Goal: Transaction & Acquisition: Purchase product/service

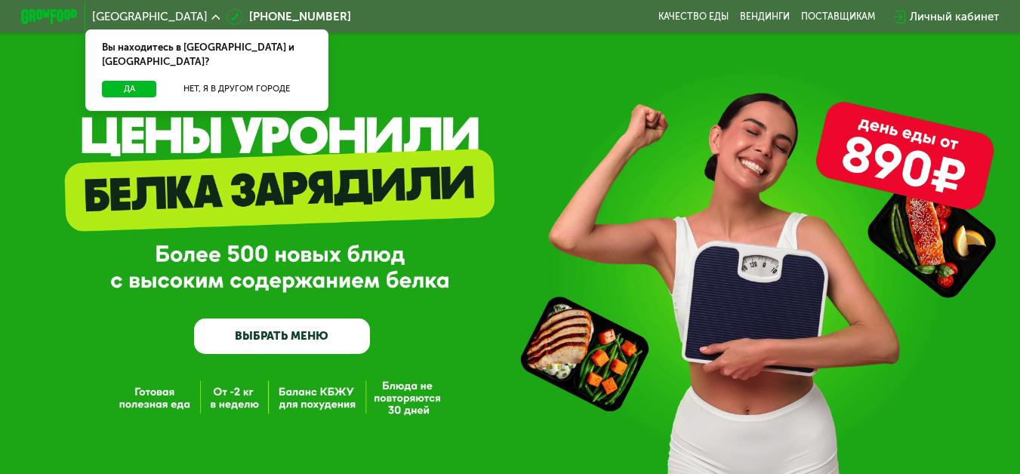
click at [326, 344] on link "ВЫБРАТЬ МЕНЮ" at bounding box center [282, 336] width 177 height 35
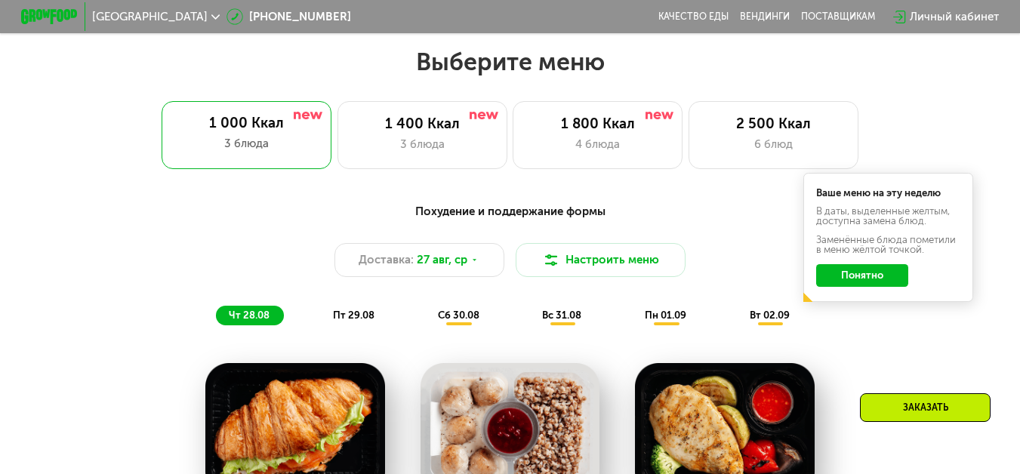
scroll to position [616, 0]
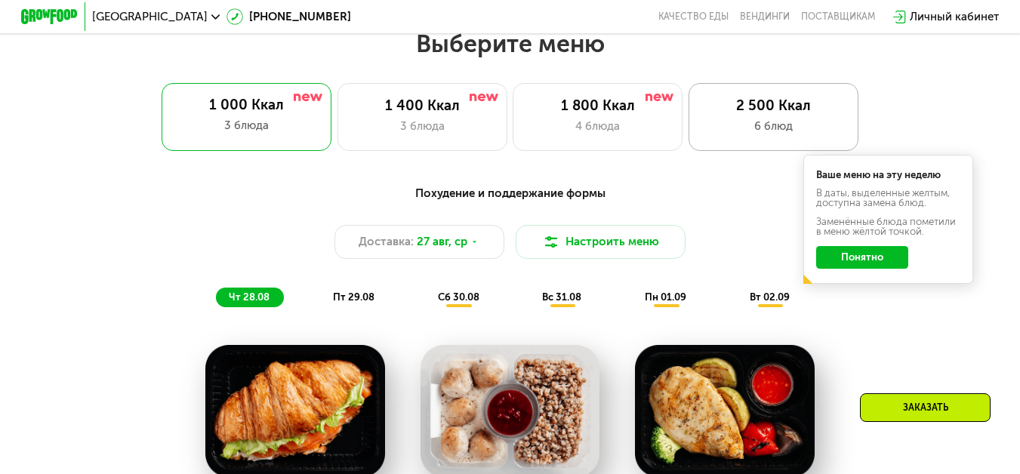
click at [728, 124] on div "6 блюд" at bounding box center [774, 126] width 140 height 17
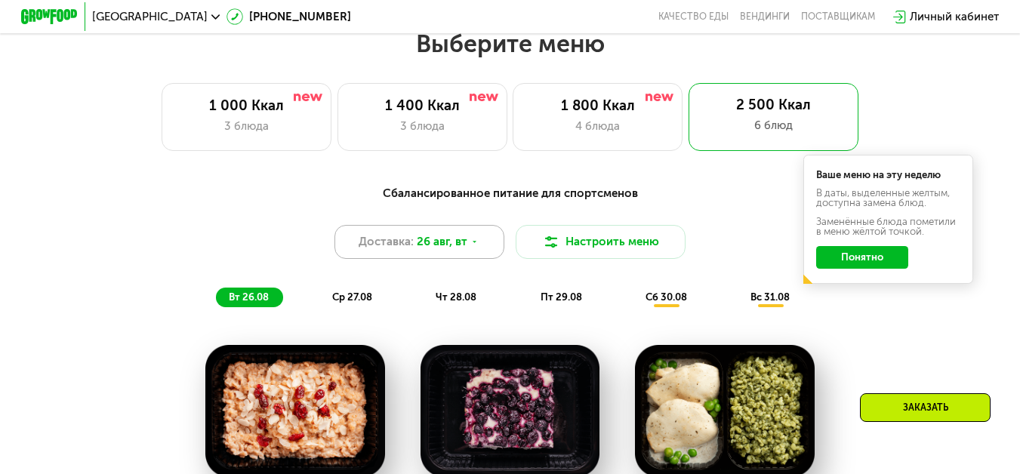
click at [476, 246] on icon at bounding box center [474, 242] width 8 height 8
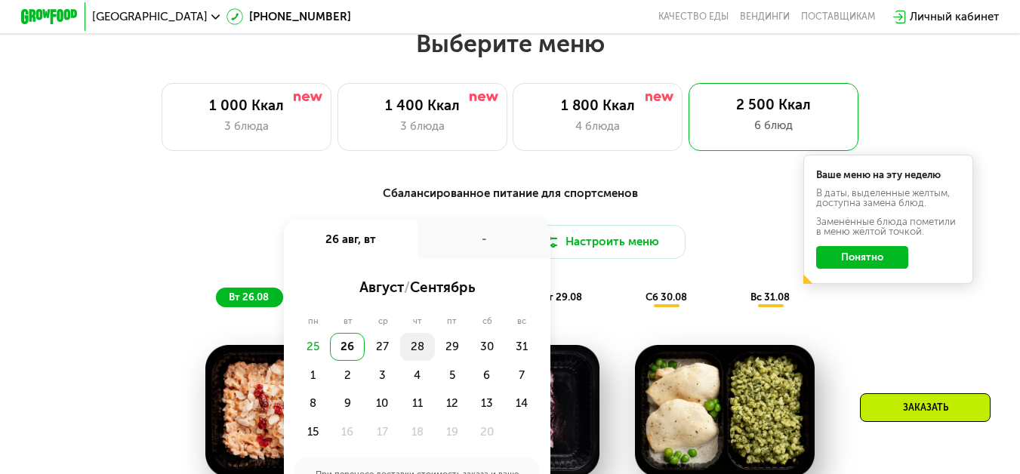
click at [435, 359] on div "28" at bounding box center [452, 347] width 35 height 29
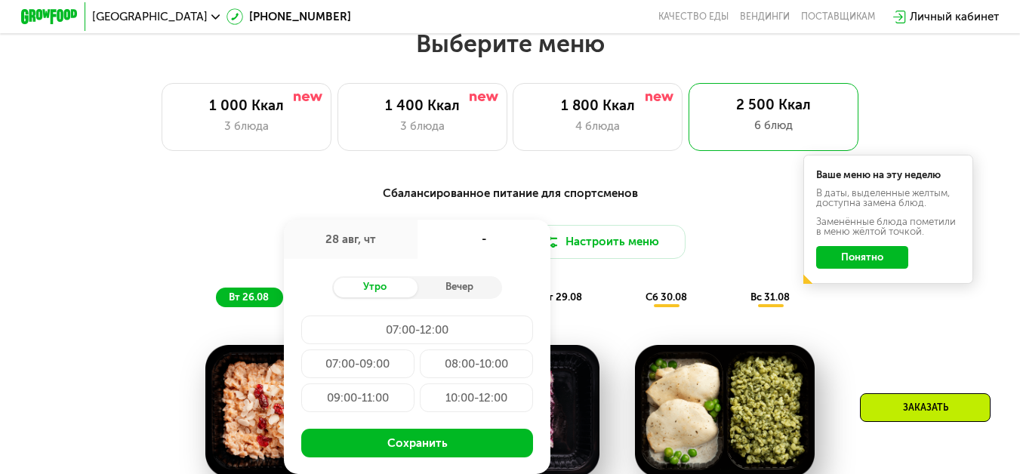
click at [414, 350] on div "07:00-12:00" at bounding box center [357, 364] width 113 height 29
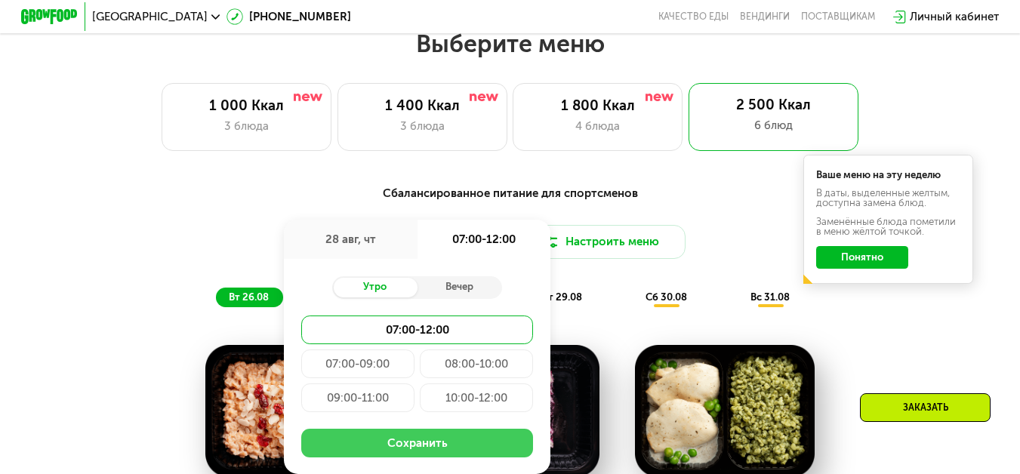
click at [438, 458] on button "Сохранить" at bounding box center [417, 443] width 233 height 29
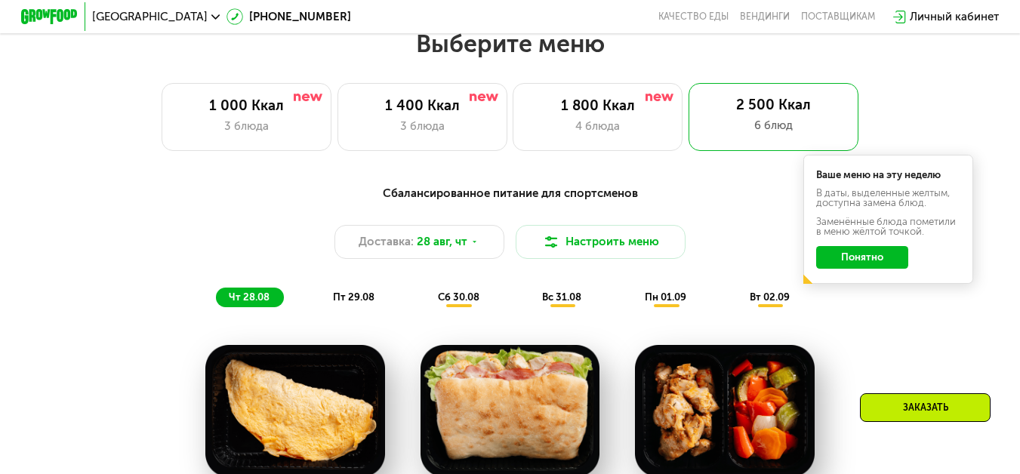
click at [354, 303] on span "пт 29.08" at bounding box center [354, 296] width 42 height 11
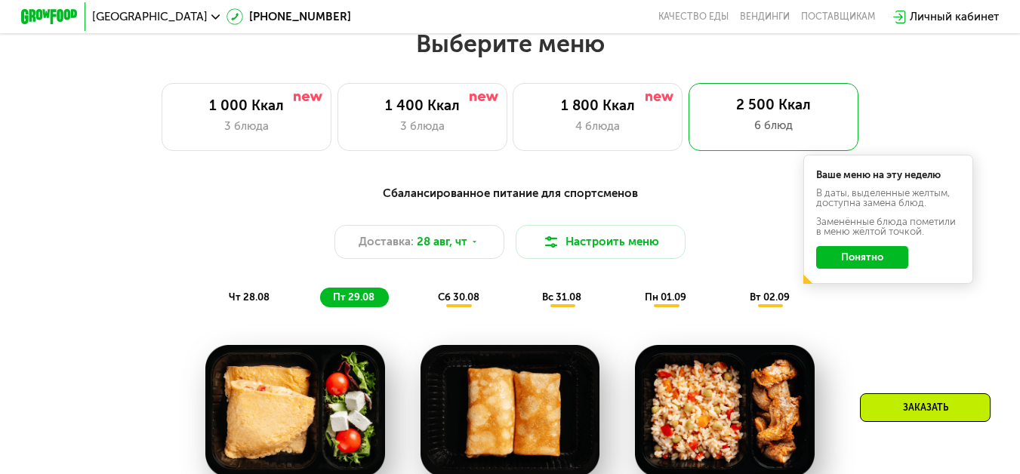
click at [859, 269] on button "Понятно" at bounding box center [862, 257] width 92 height 23
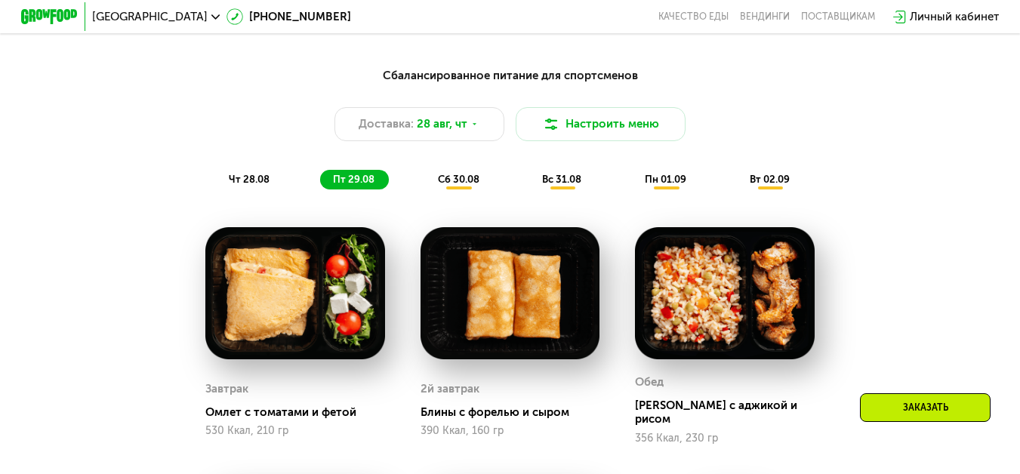
scroll to position [843, 0]
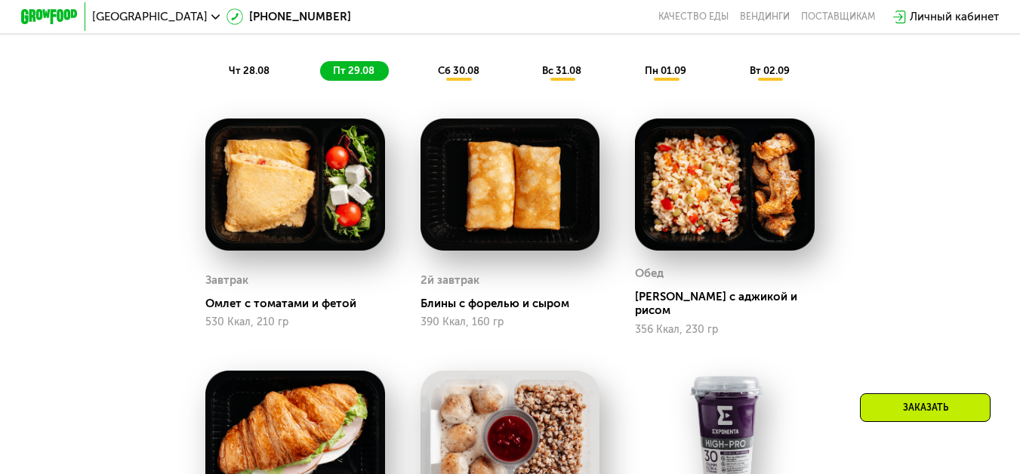
click at [904, 411] on div "Заказать" at bounding box center [925, 407] width 131 height 29
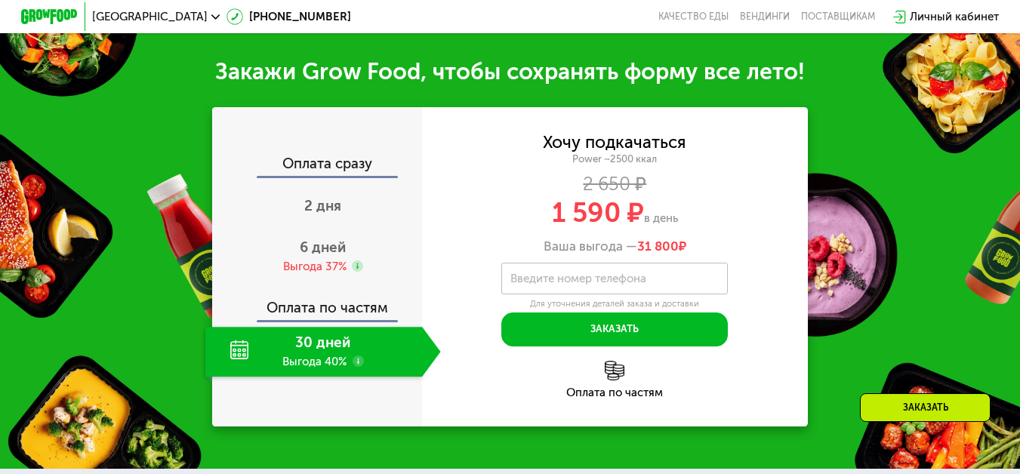
scroll to position [1687, 0]
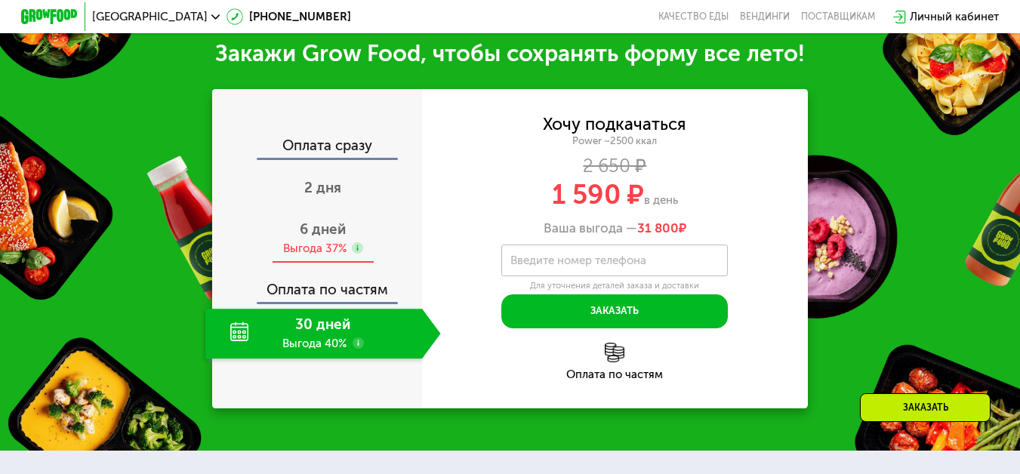
click at [321, 235] on span "6 дней" at bounding box center [323, 228] width 46 height 17
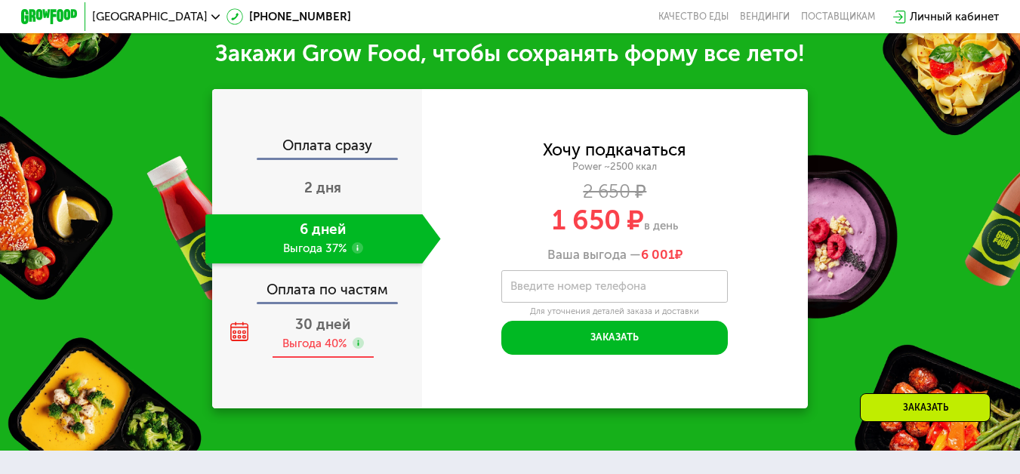
click at [310, 350] on div "Выгода 40%" at bounding box center [314, 344] width 64 height 16
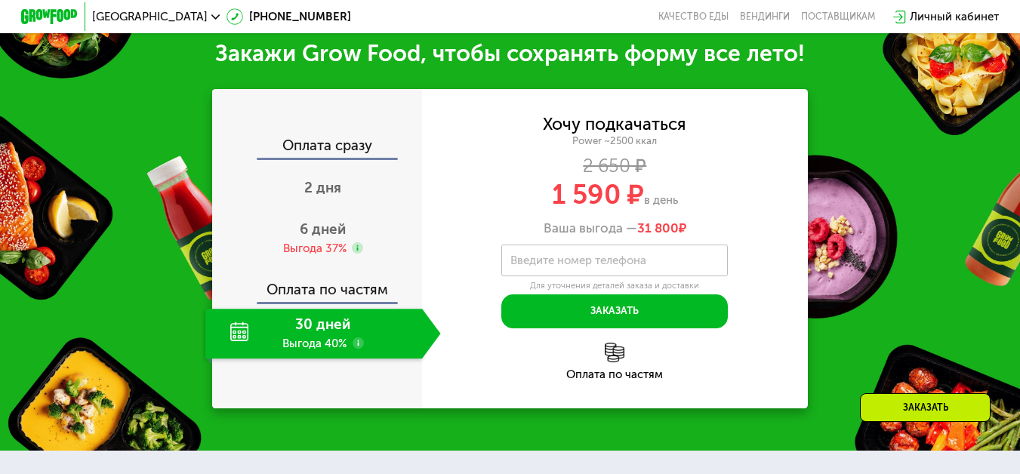
click at [948, 20] on div "Личный кабинет" at bounding box center [954, 16] width 89 height 17
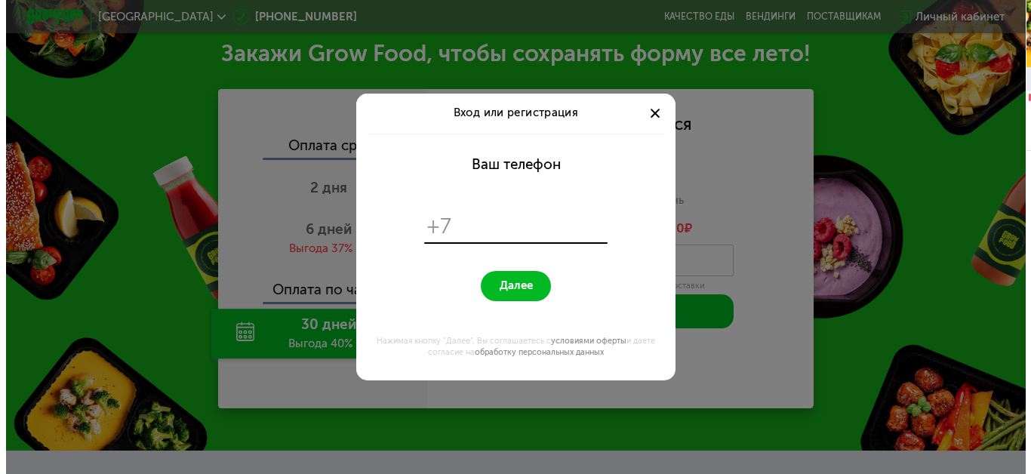
scroll to position [0, 0]
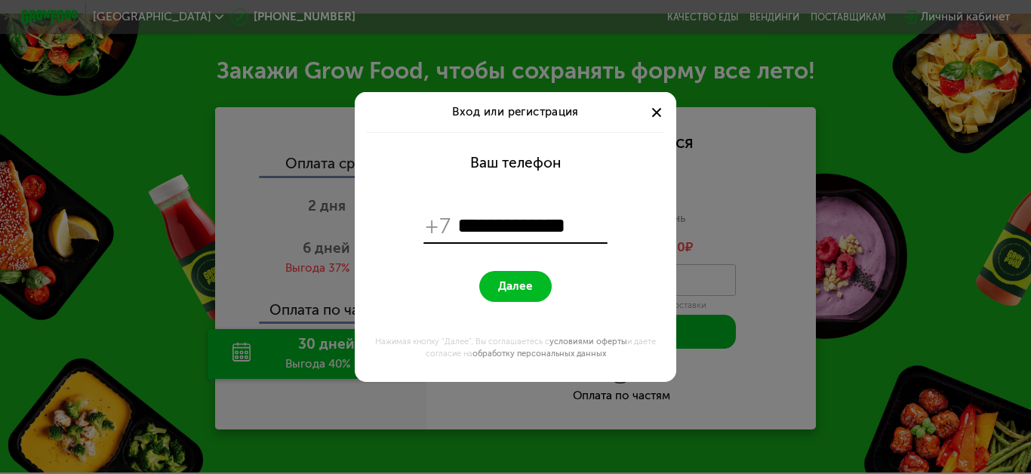
click at [525, 283] on span "Далее" at bounding box center [515, 286] width 35 height 14
click at [466, 224] on input "**********" at bounding box center [531, 225] width 147 height 27
click at [587, 226] on input "**********" at bounding box center [531, 225] width 147 height 27
type input "**********"
click at [506, 282] on span "Далее" at bounding box center [515, 286] width 35 height 14
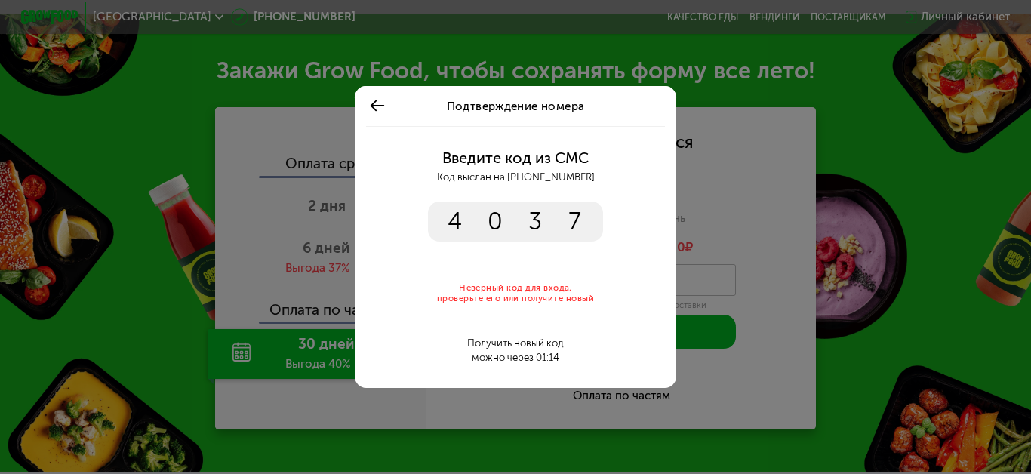
drag, startPoint x: 584, startPoint y: 214, endPoint x: 479, endPoint y: 216, distance: 105.0
click at [479, 216] on input "****" at bounding box center [515, 222] width 174 height 40
click at [584, 220] on input "****" at bounding box center [515, 222] width 174 height 40
type input "*"
type input "****"
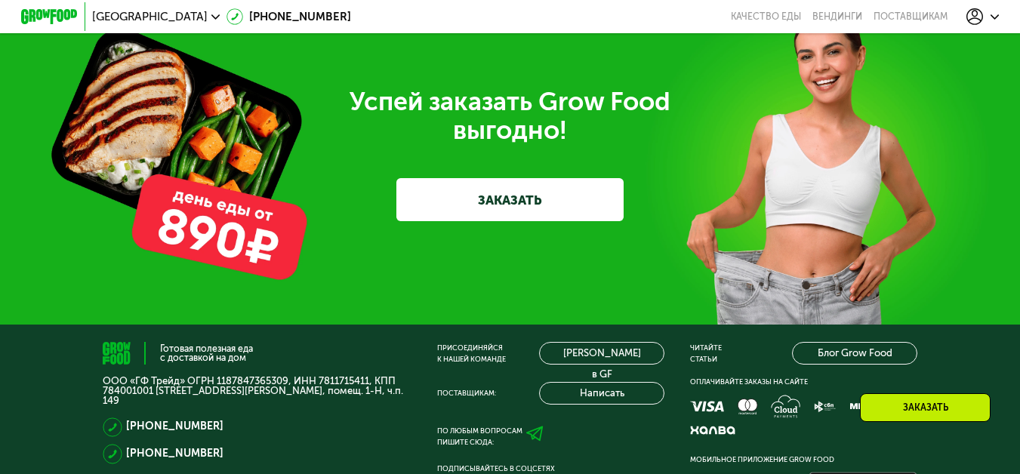
scroll to position [4474, 0]
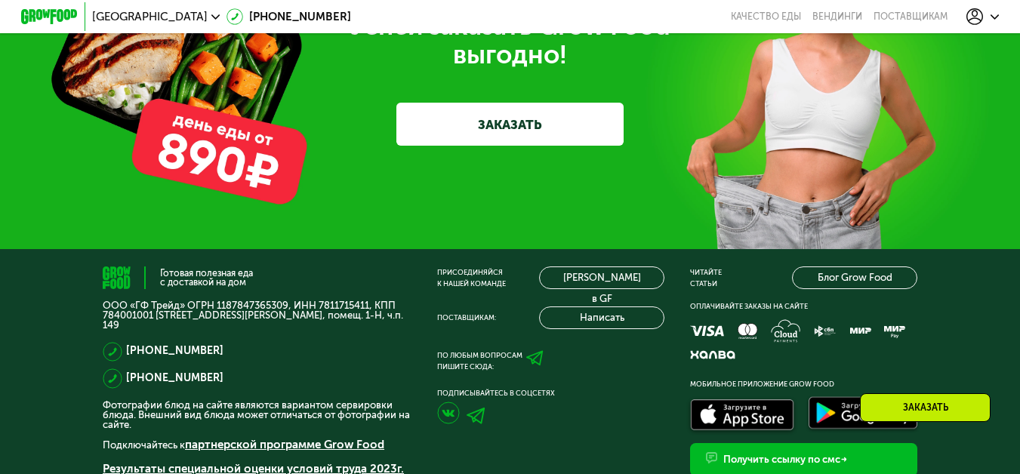
click at [547, 145] on link "ЗАКАЗАТЬ" at bounding box center [509, 124] width 226 height 42
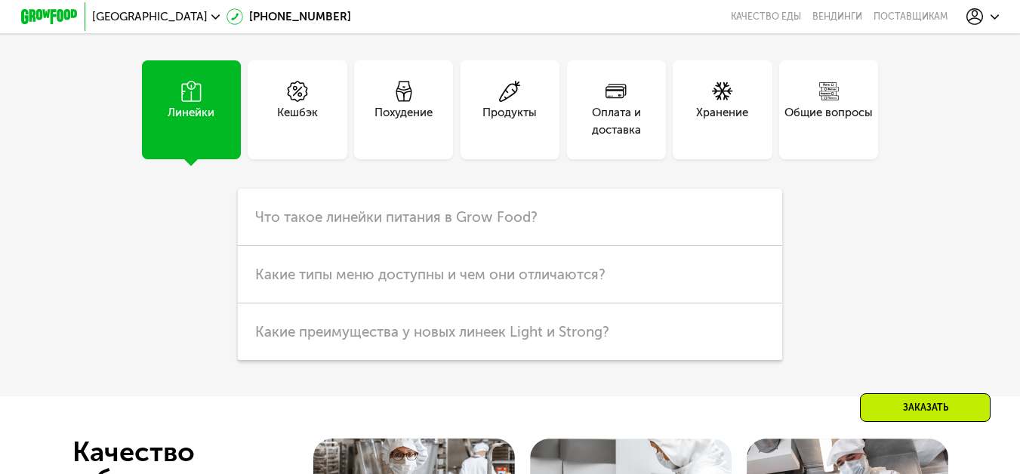
scroll to position [3767, 0]
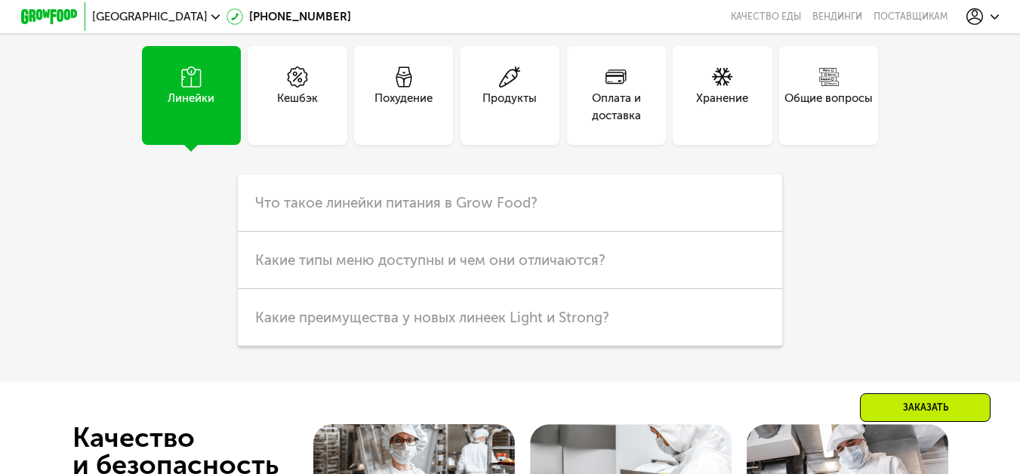
click at [289, 141] on div "Кешбэк" at bounding box center [297, 95] width 99 height 99
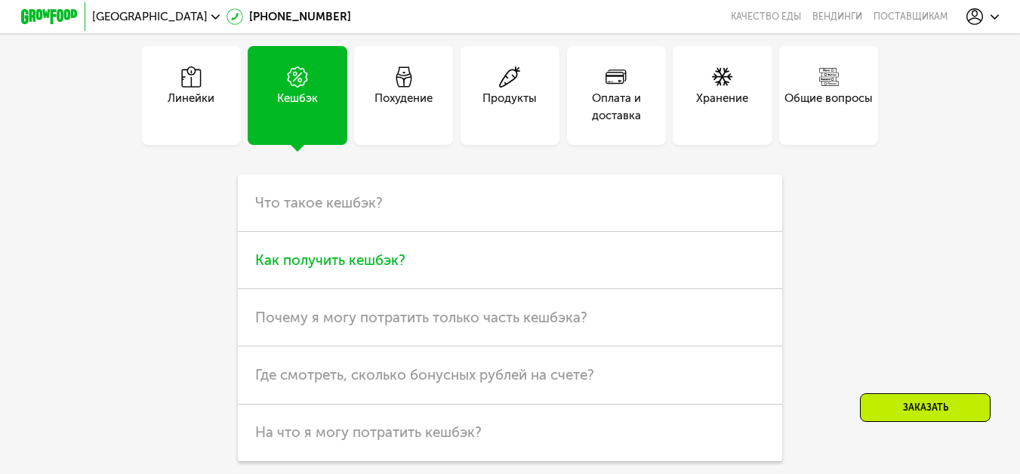
click at [331, 269] on span "Как получить кешбэк?" at bounding box center [330, 259] width 150 height 17
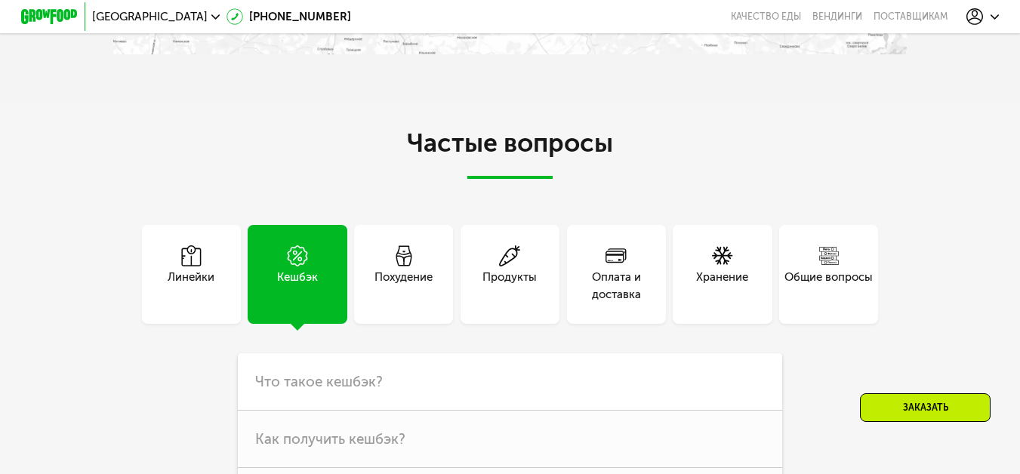
scroll to position [3616, 0]
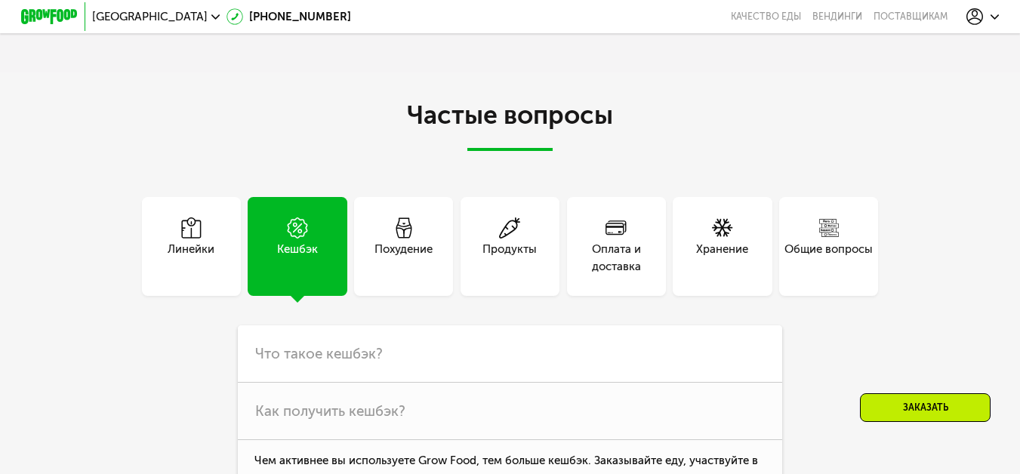
click at [607, 267] on div "Оплата и доставка" at bounding box center [616, 258] width 99 height 34
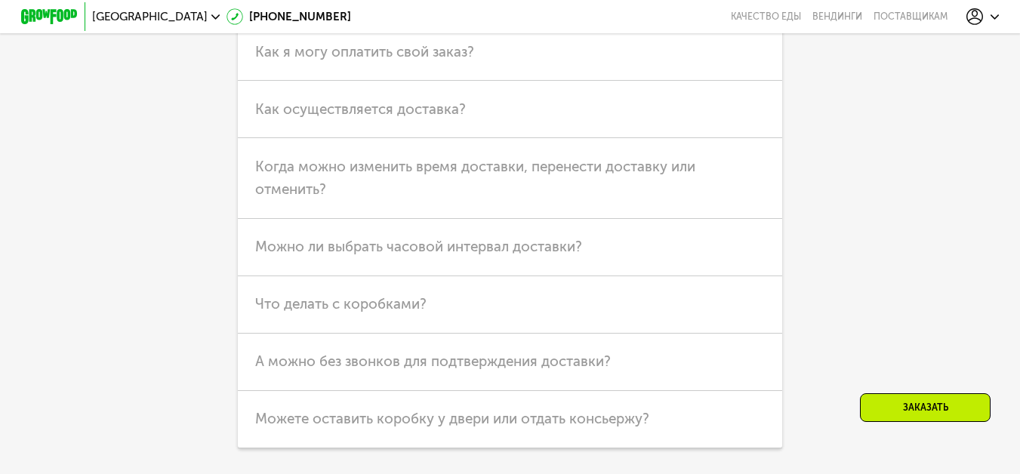
scroll to position [3993, 0]
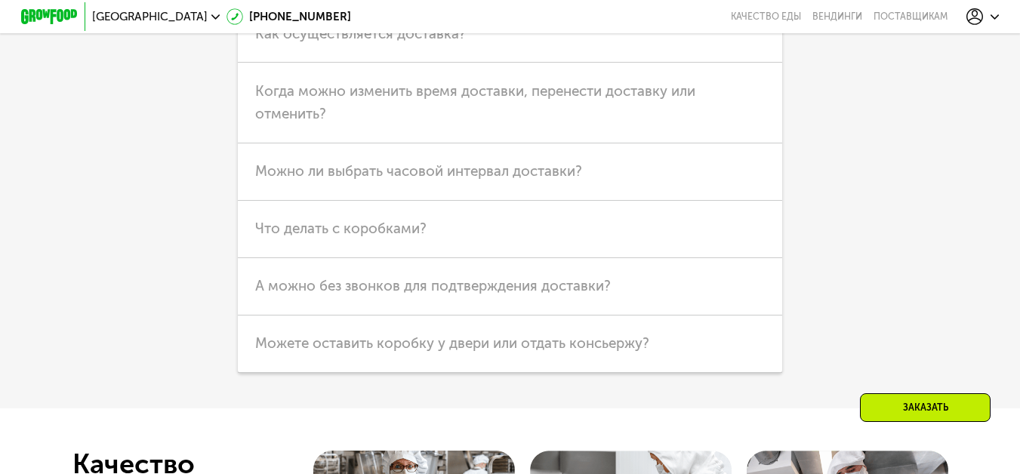
click at [605, 258] on h3 "Что делать с коробками?" at bounding box center [510, 229] width 544 height 57
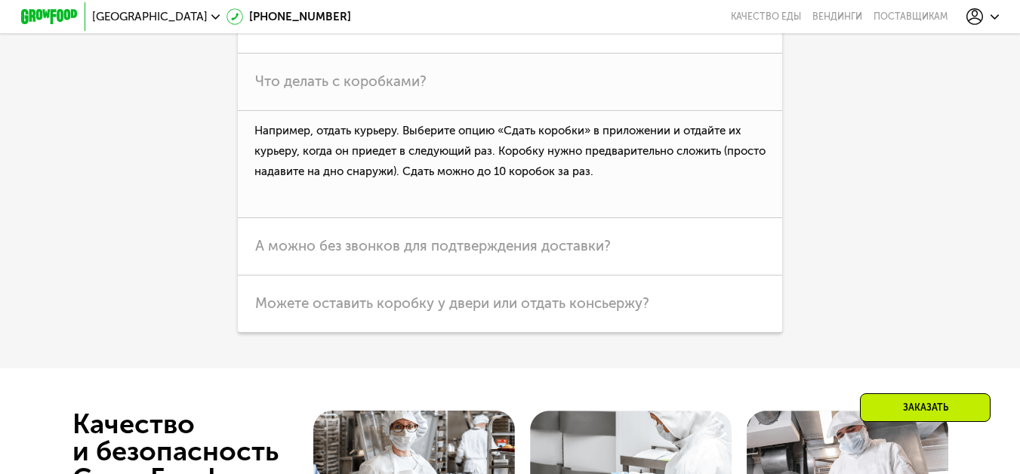
scroll to position [4144, 0]
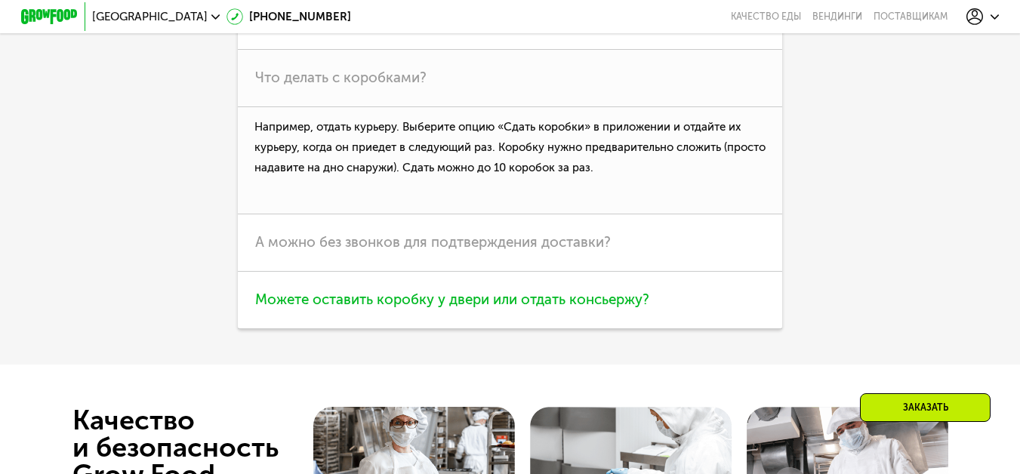
click at [580, 308] on span "Можете оставить коробку у двери или отдать консьержу?" at bounding box center [452, 299] width 394 height 17
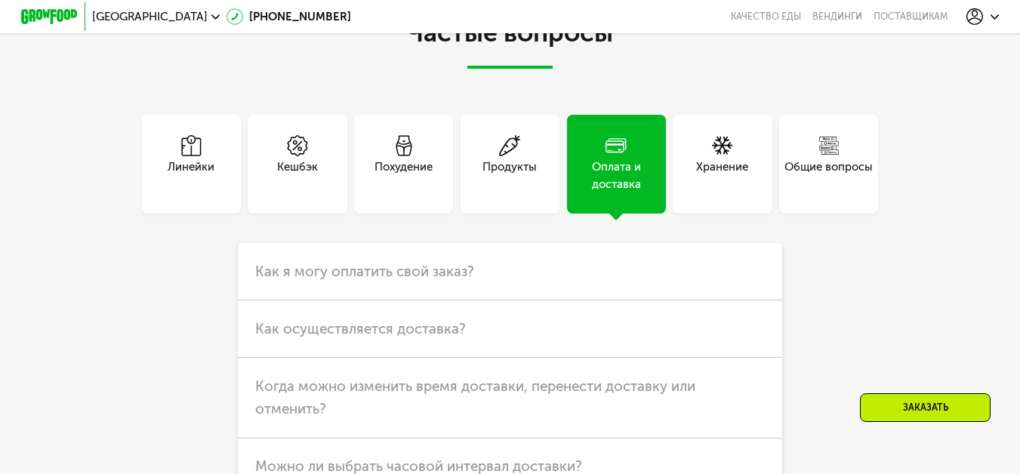
scroll to position [3691, 0]
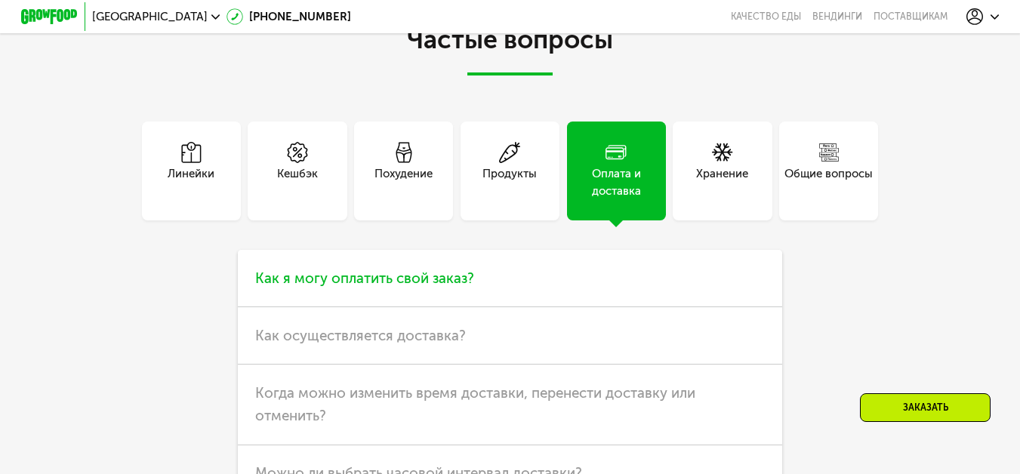
click at [571, 299] on h3 "Как я могу оплатить свой заказ?" at bounding box center [510, 278] width 544 height 57
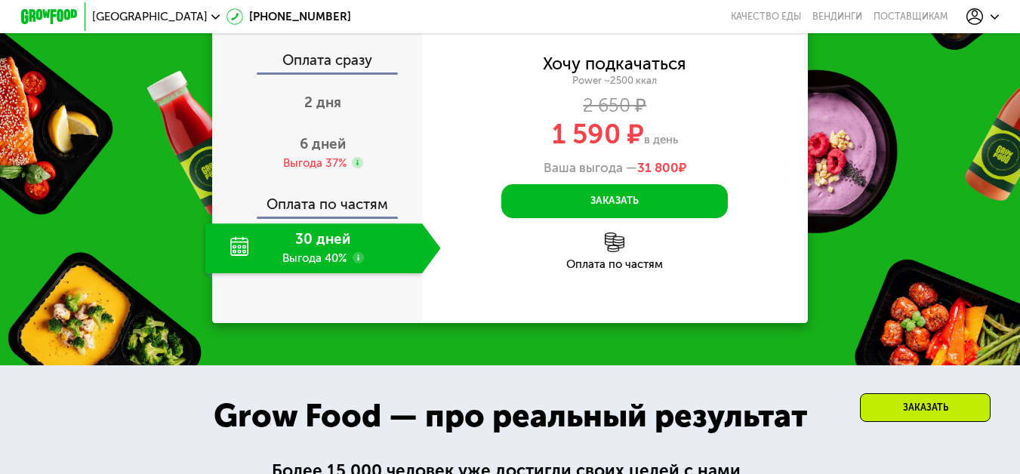
scroll to position [1728, 0]
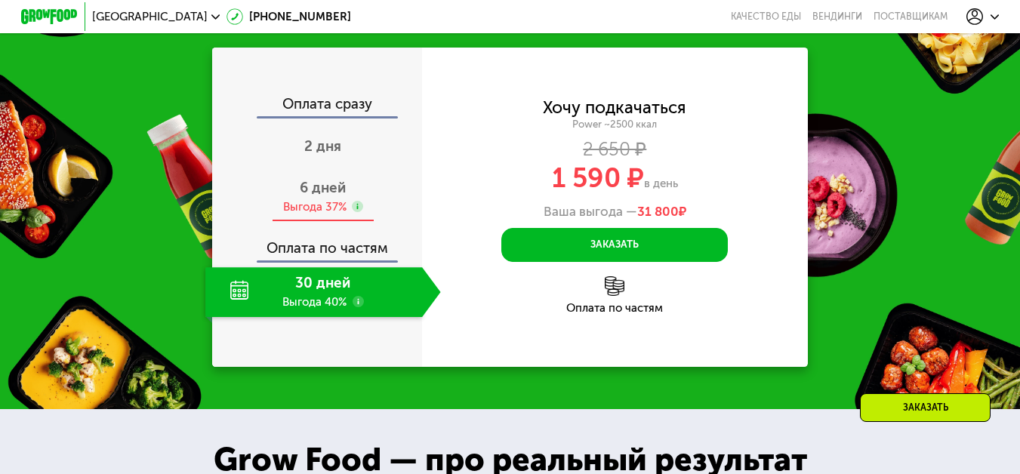
click at [331, 196] on span "6 дней" at bounding box center [323, 187] width 46 height 17
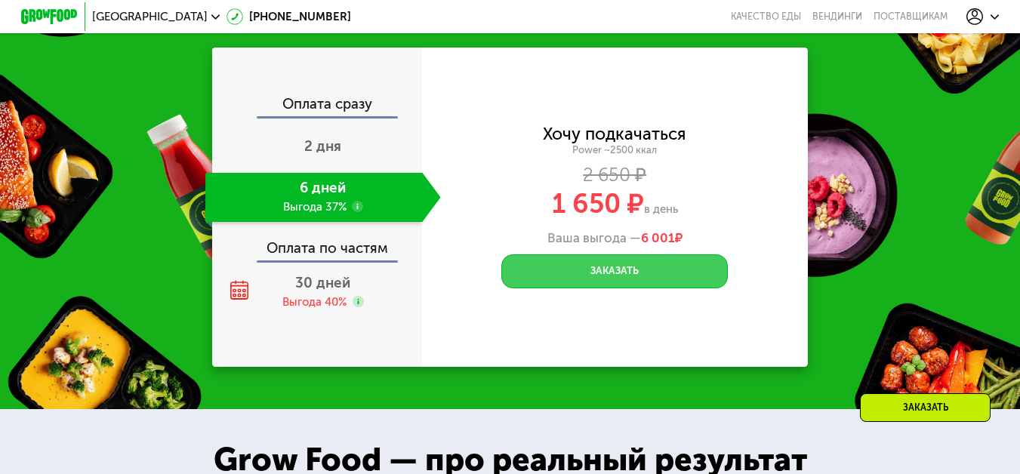
click at [544, 275] on button "Заказать" at bounding box center [614, 271] width 226 height 34
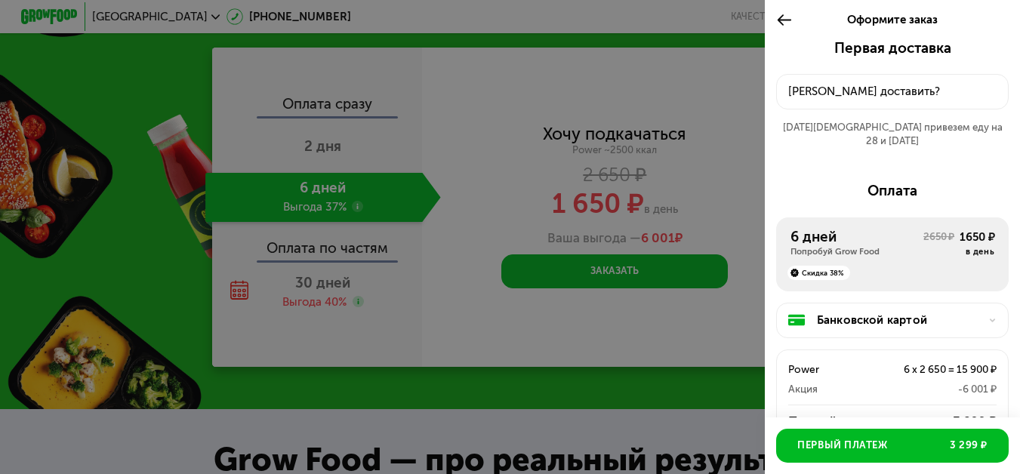
click at [905, 93] on div "Куда доставить?" at bounding box center [892, 91] width 208 height 17
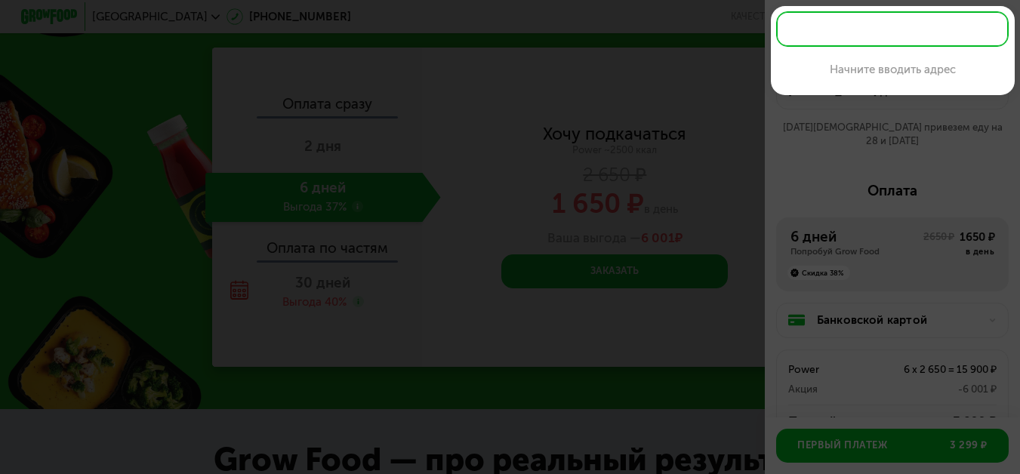
paste input "**********"
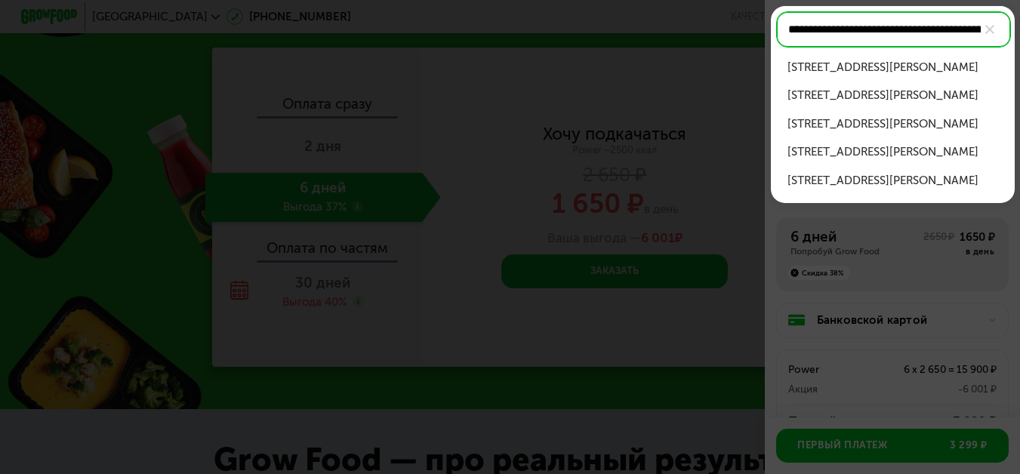
click at [838, 75] on div "г Химки, мкр Новогорск, ул Соколовская, влд 7" at bounding box center [892, 67] width 210 height 17
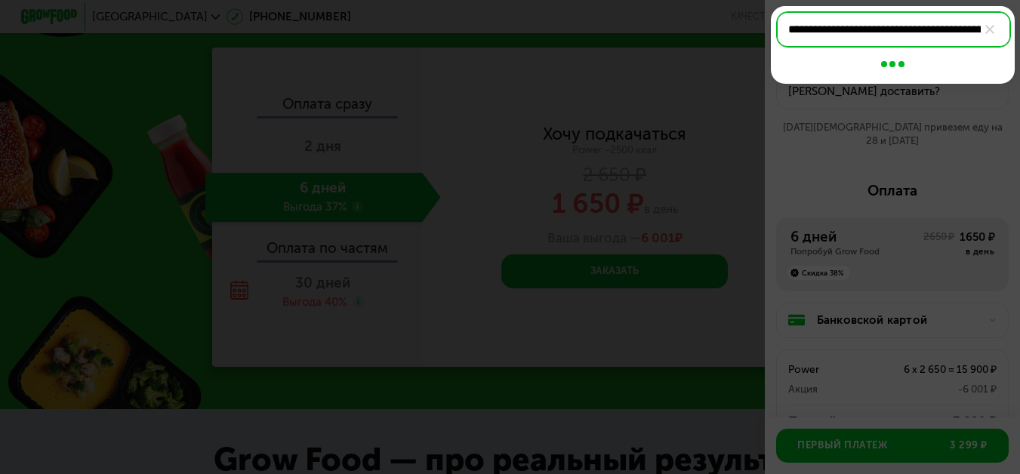
type input "**********"
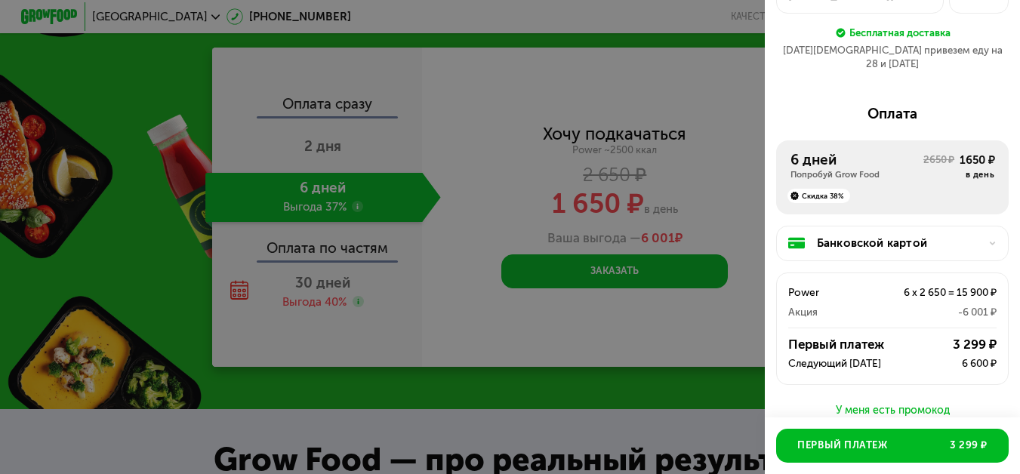
scroll to position [151, 0]
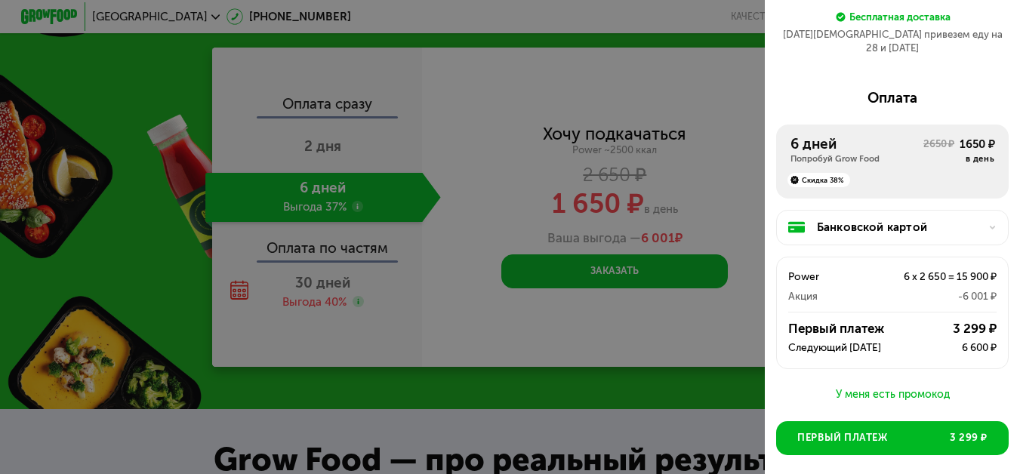
click at [726, 140] on div at bounding box center [510, 237] width 1020 height 474
click at [157, 93] on div at bounding box center [510, 237] width 1020 height 474
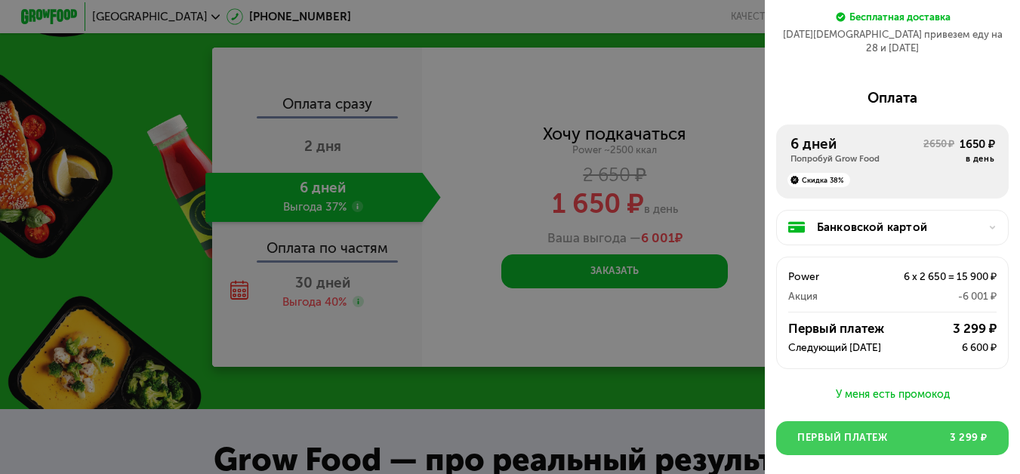
click at [844, 431] on span "Первый платеж" at bounding box center [842, 438] width 90 height 14
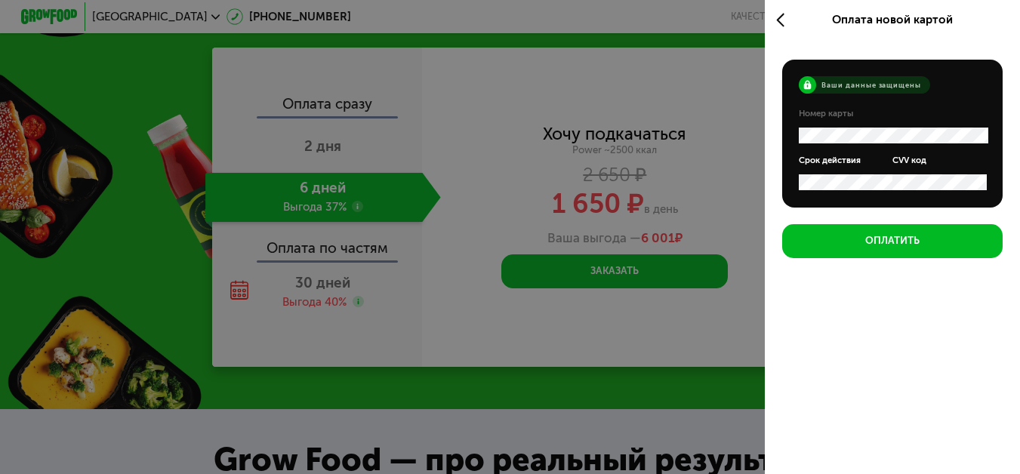
scroll to position [0, 0]
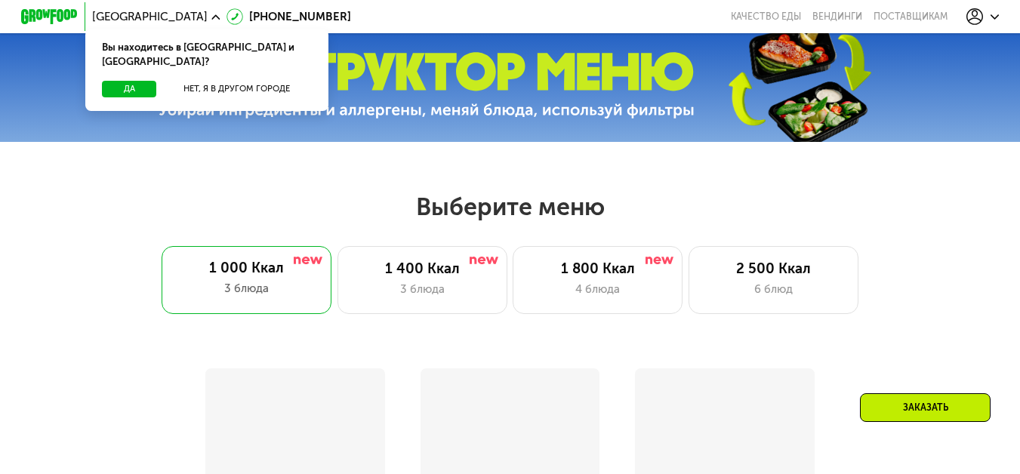
scroll to position [528, 0]
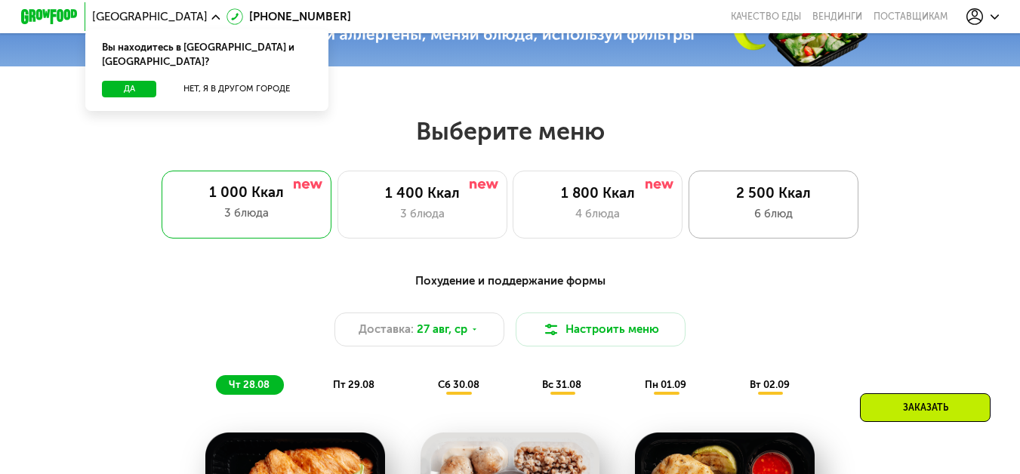
click at [732, 217] on div "6 блюд" at bounding box center [774, 213] width 140 height 17
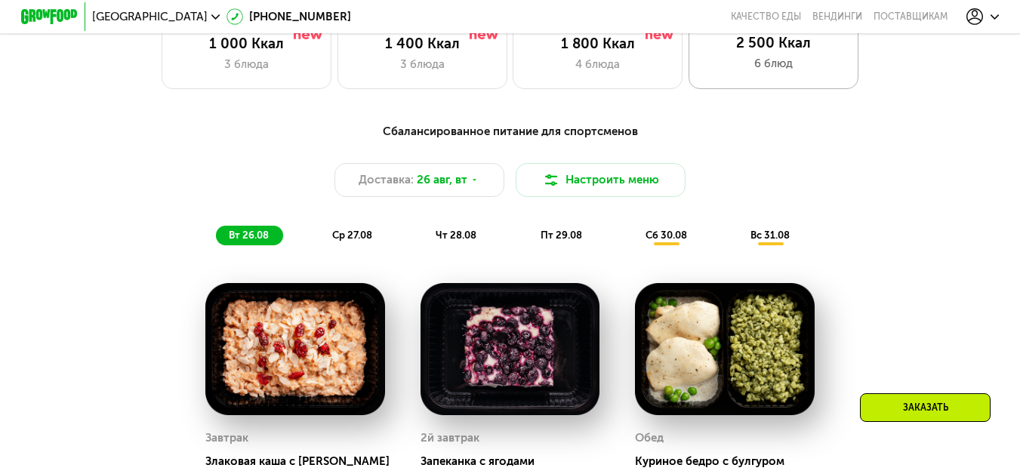
scroll to position [604, 0]
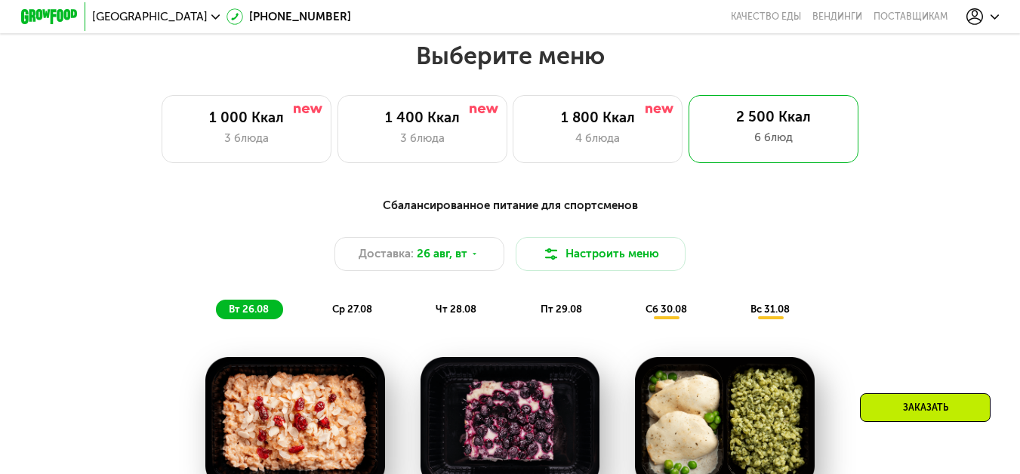
click at [999, 15] on icon at bounding box center [995, 17] width 8 height 8
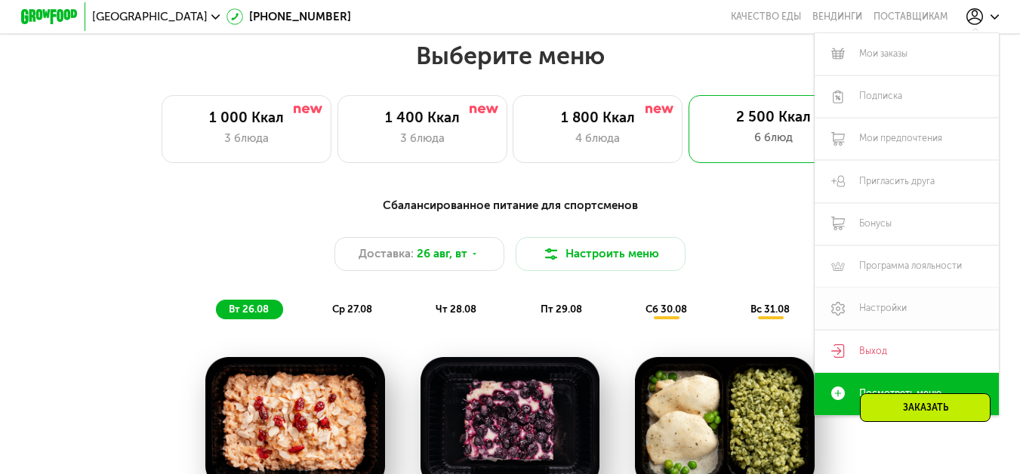
click at [912, 312] on link "Настройки" at bounding box center [907, 309] width 184 height 42
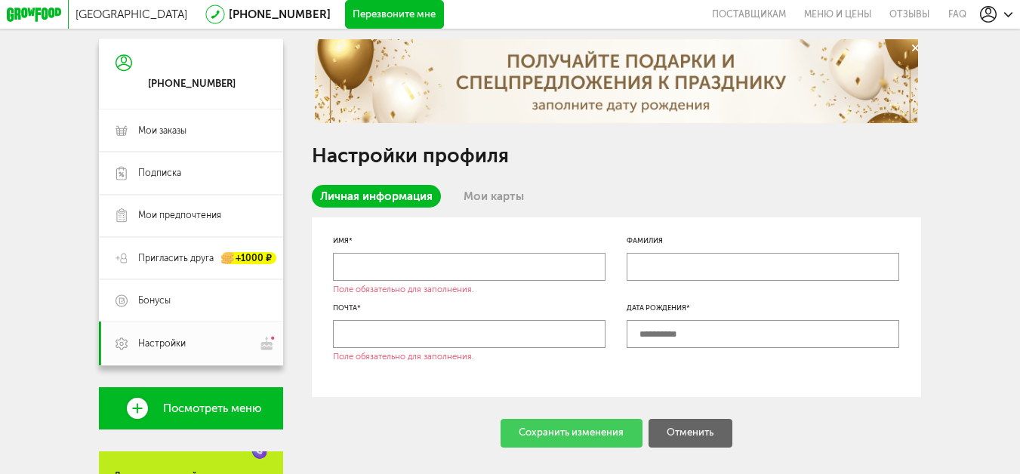
scroll to position [151, 0]
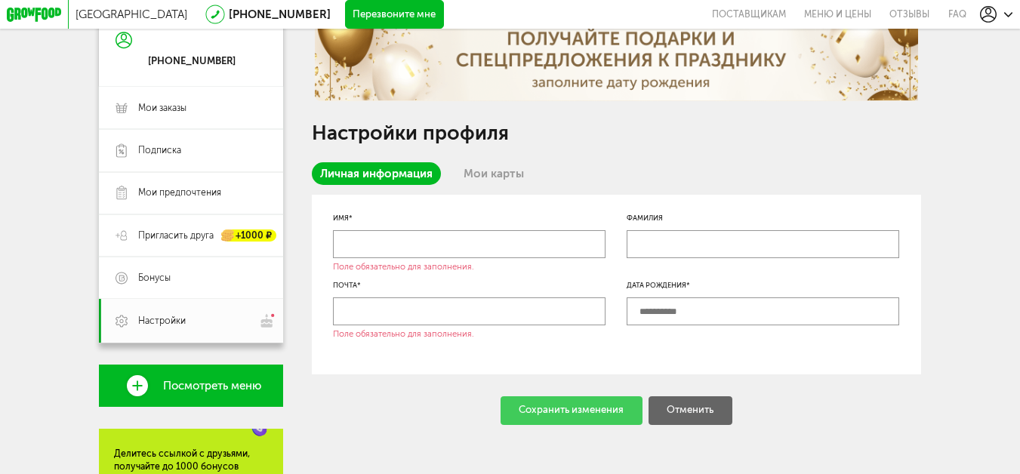
click at [512, 317] on input "text" at bounding box center [469, 311] width 273 height 29
type input "**********"
type input "*******"
type input "*********"
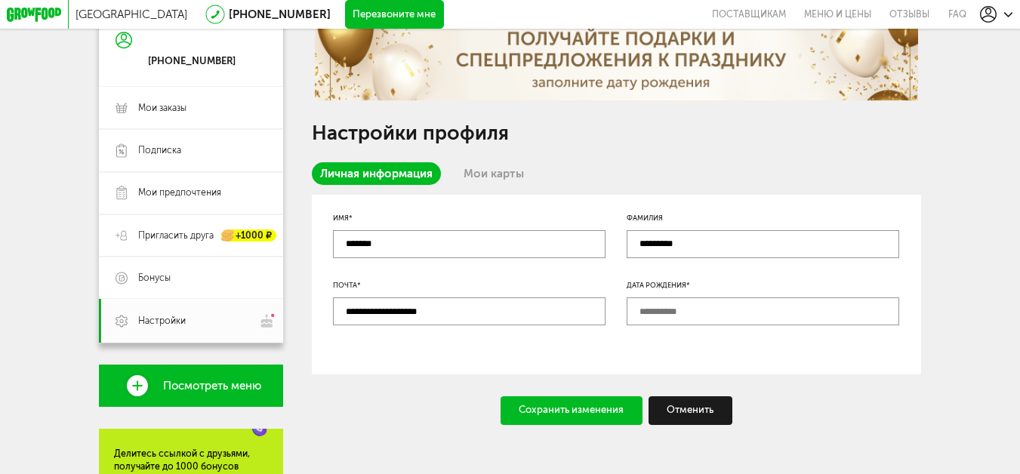
click at [663, 319] on input "text" at bounding box center [763, 311] width 273 height 29
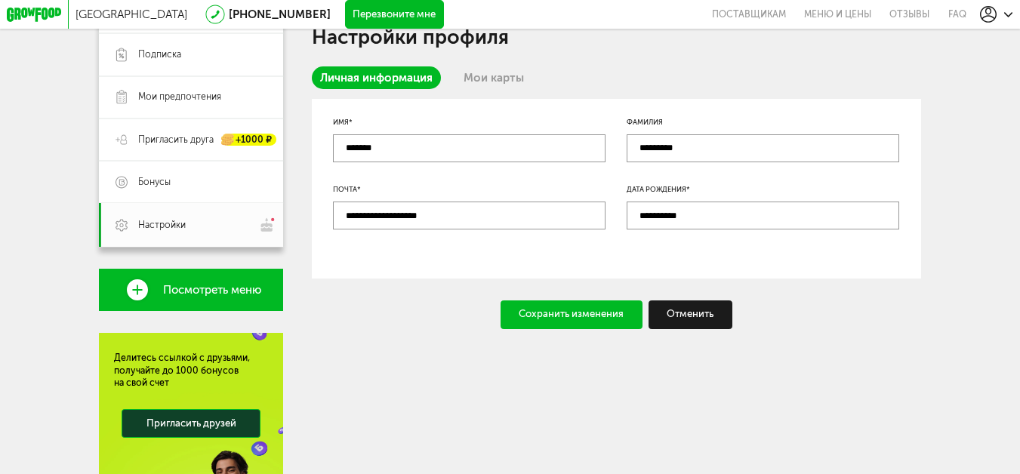
scroll to position [302, 0]
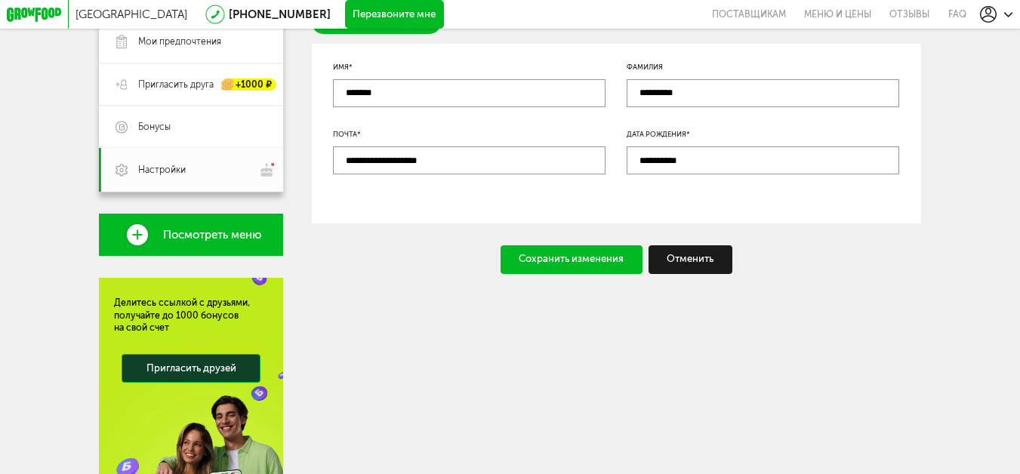
type input "**********"
click at [541, 264] on div "Сохранить изменения" at bounding box center [572, 259] width 142 height 29
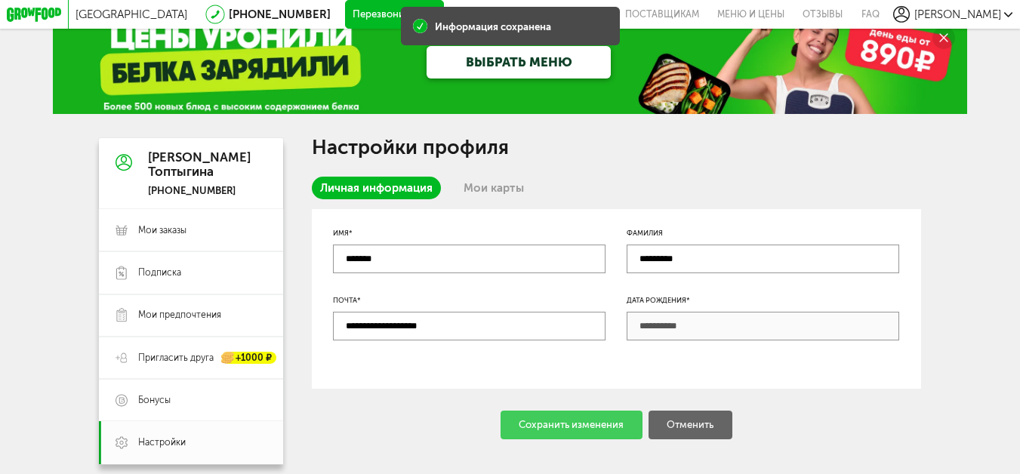
scroll to position [0, 0]
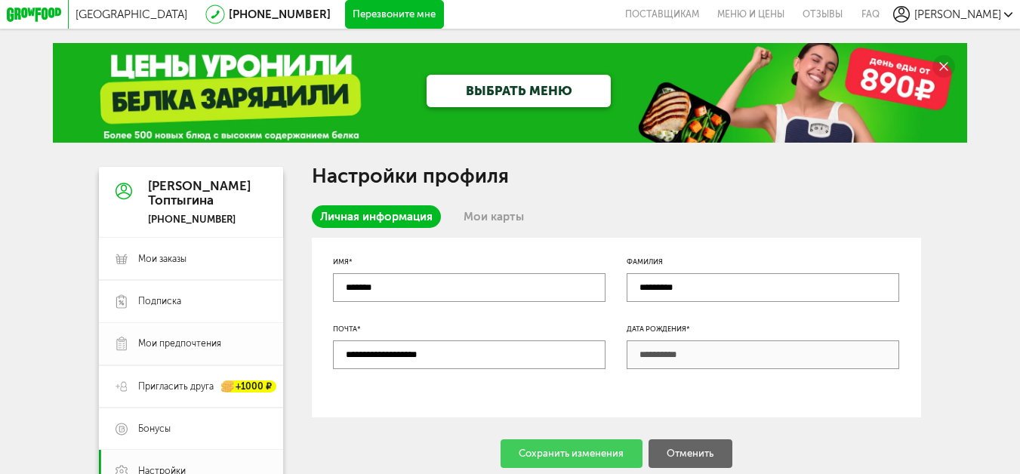
click at [189, 346] on span "Мои предпочтения" at bounding box center [179, 343] width 83 height 13
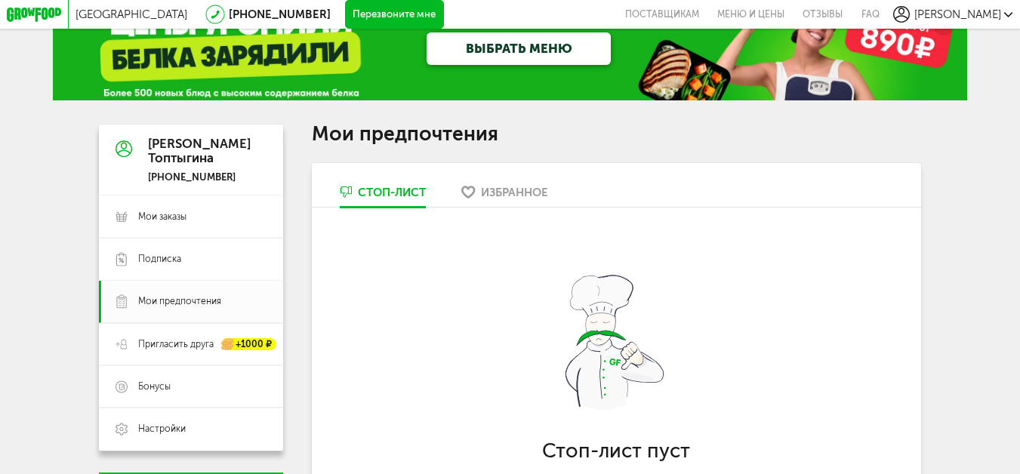
scroll to position [151, 0]
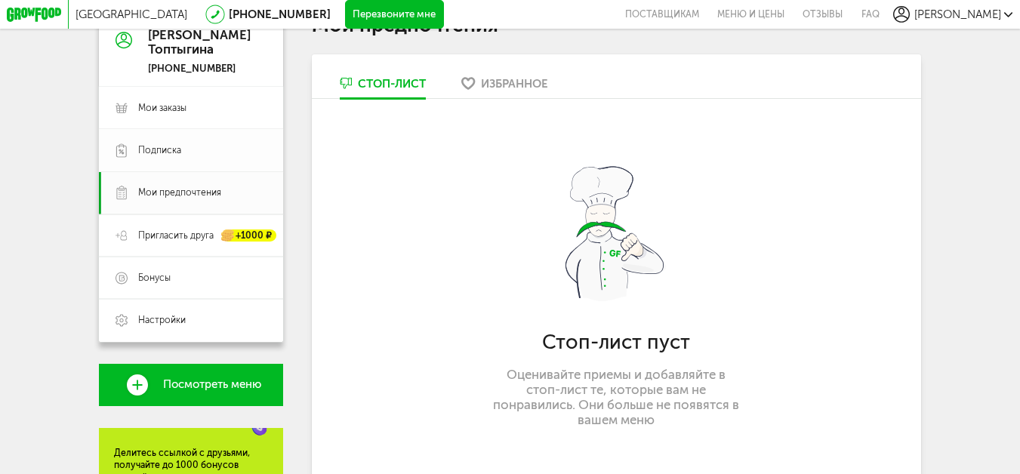
click at [188, 156] on span "Подписка" at bounding box center [202, 150] width 129 height 13
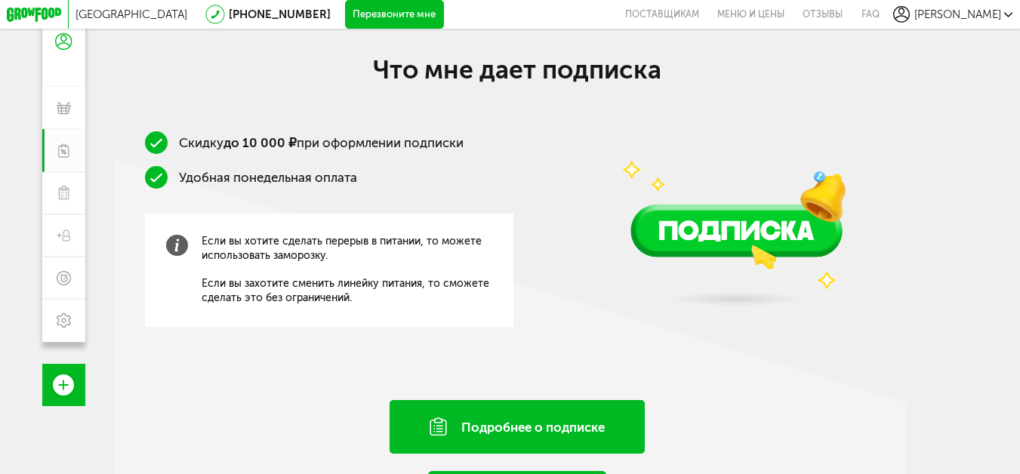
click at [553, 437] on div "Подробнее о подписке" at bounding box center [517, 427] width 255 height 54
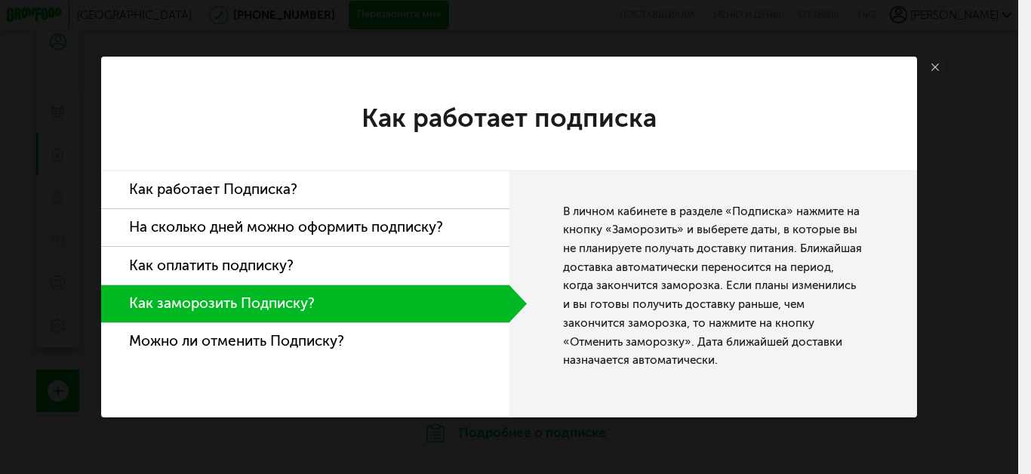
click at [391, 226] on li "На сколько дней можно оформить подписку?" at bounding box center [305, 228] width 408 height 38
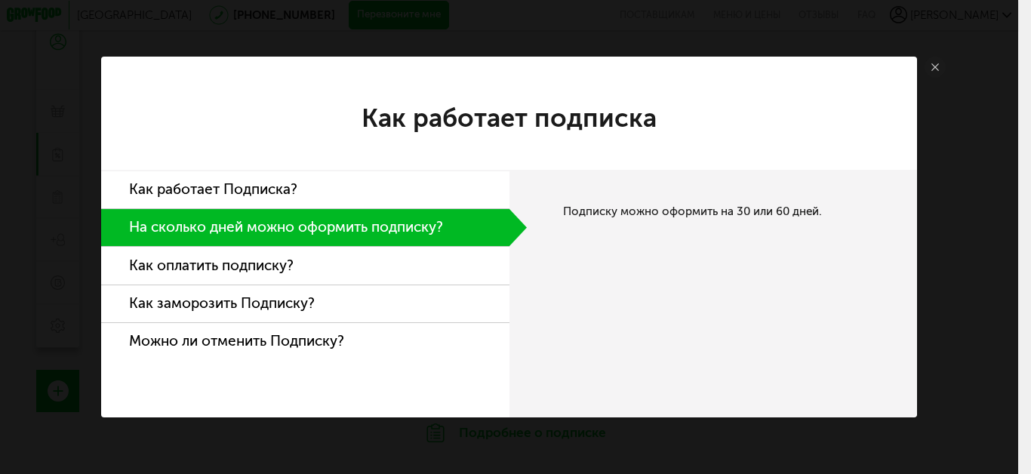
click at [367, 189] on li "Как работает Подписка?" at bounding box center [305, 190] width 408 height 38
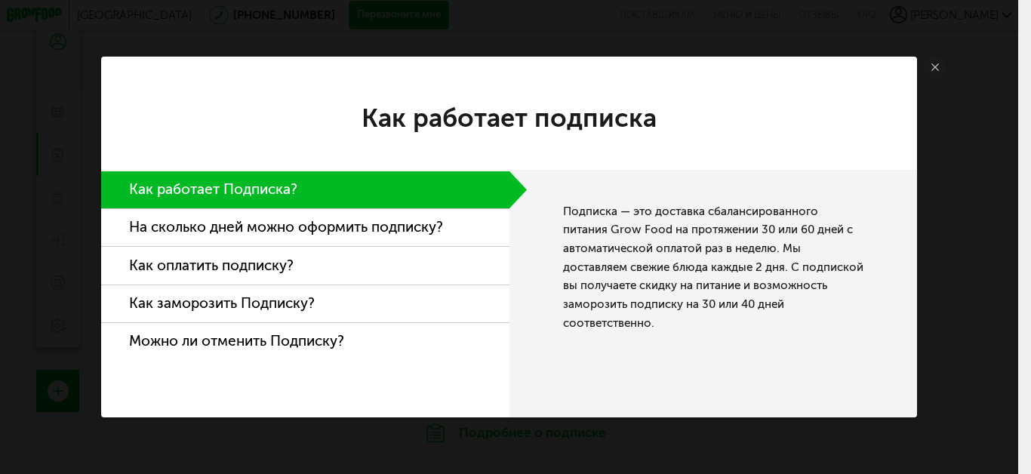
click at [332, 346] on li "Можно ли отменить Подписку?" at bounding box center [305, 341] width 408 height 37
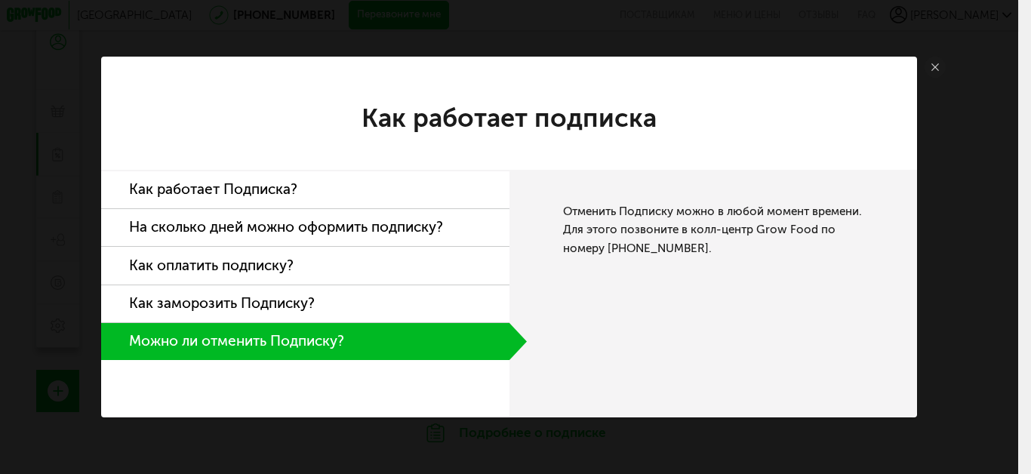
click at [933, 66] on icon at bounding box center [935, 66] width 7 height 7
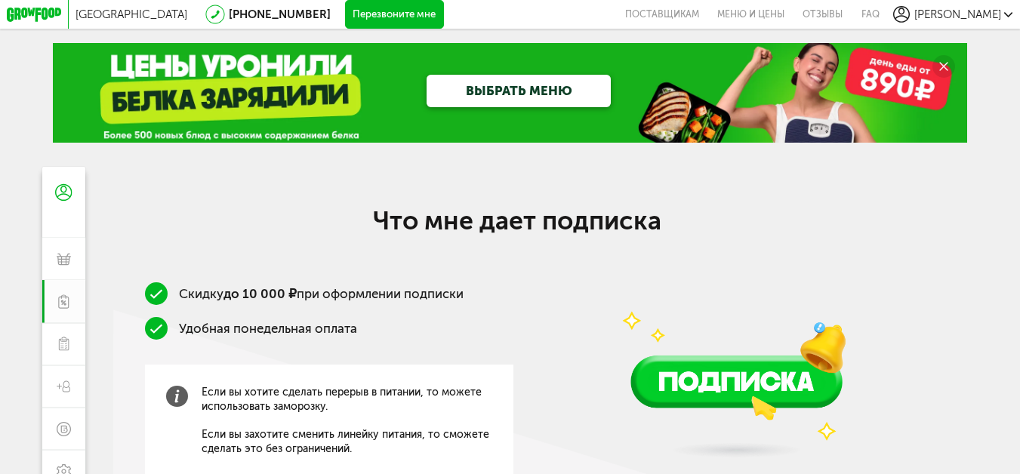
click at [345, 20] on button "Перезвоните мне" at bounding box center [394, 14] width 99 height 29
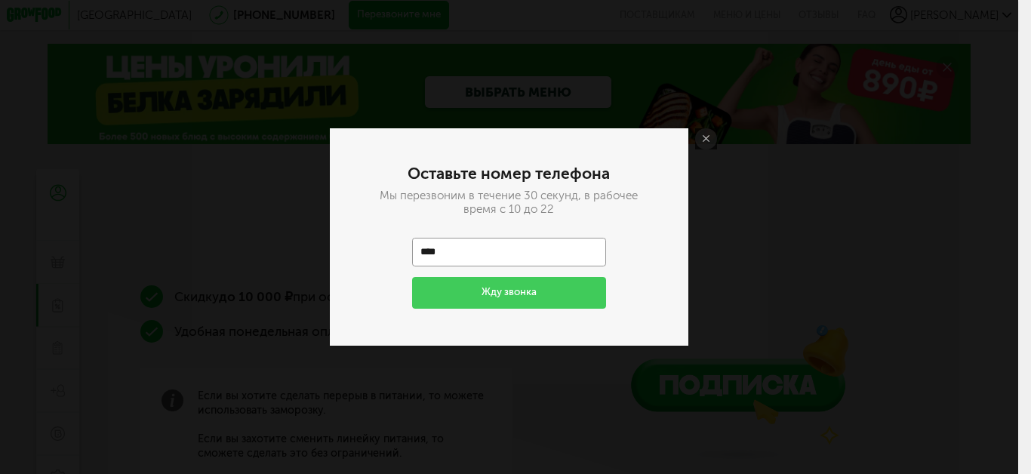
click at [513, 257] on input "****" at bounding box center [508, 252] width 193 height 29
type input "**********"
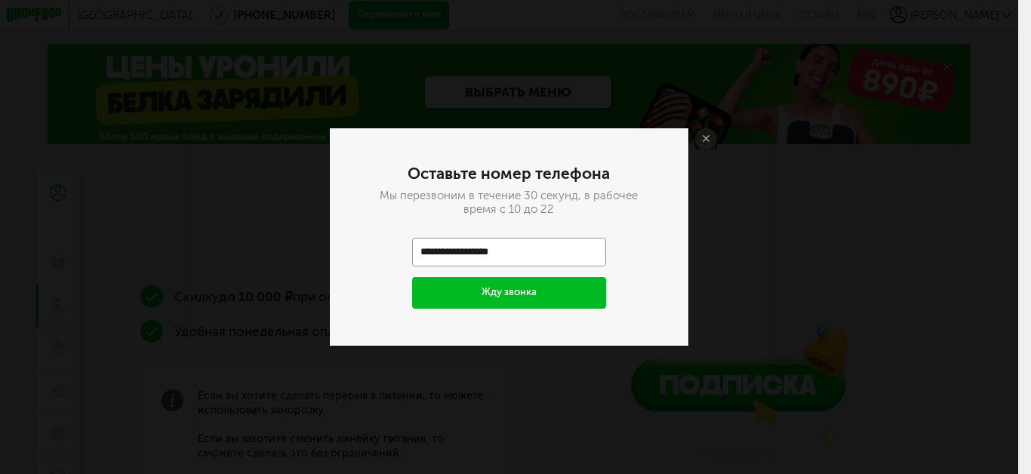
click at [542, 296] on button "Жду звонка" at bounding box center [508, 293] width 193 height 32
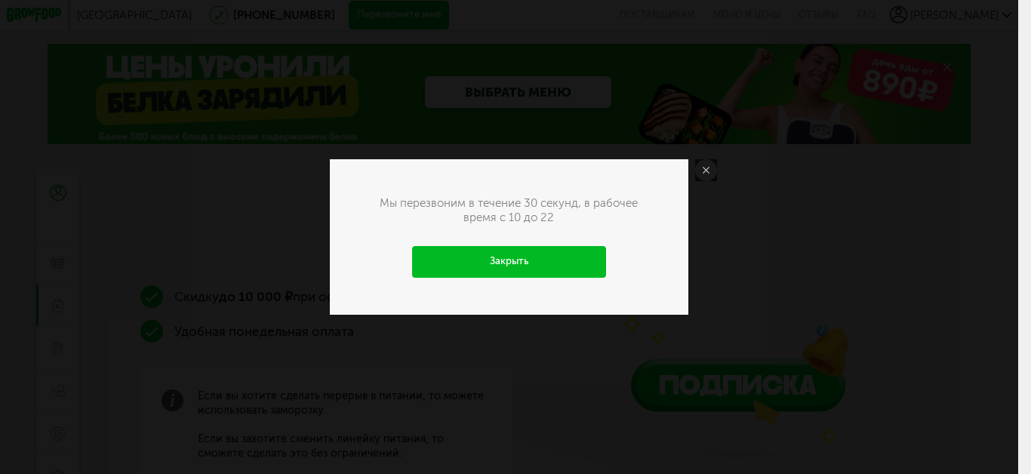
click at [551, 260] on link "Закрыть" at bounding box center [508, 262] width 193 height 32
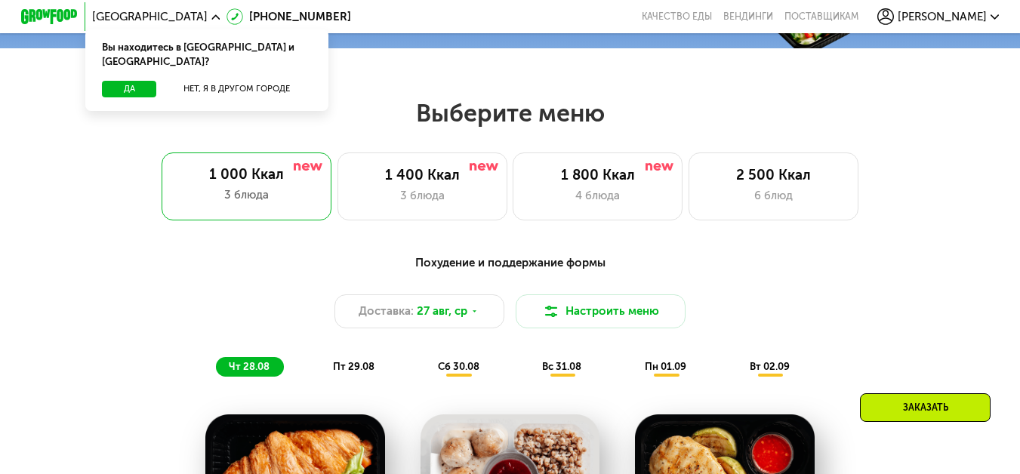
scroll to position [528, 0]
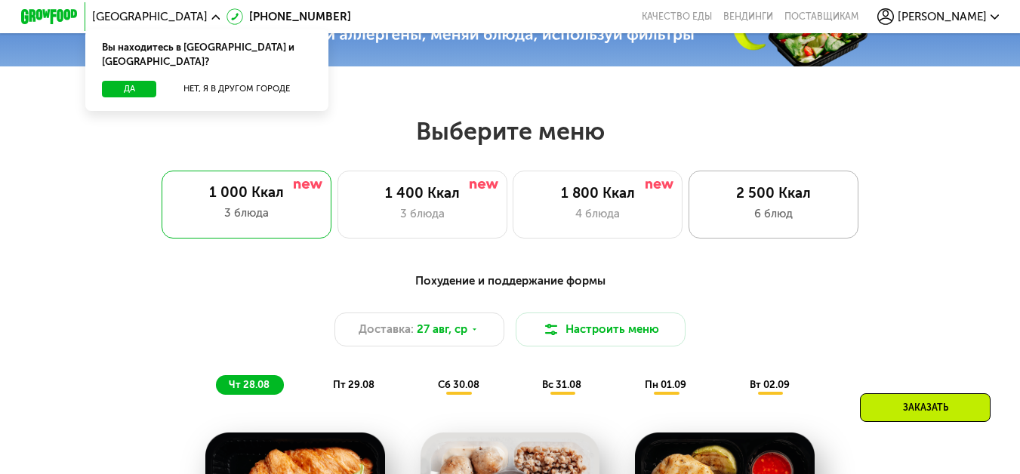
click at [707, 211] on div "6 блюд" at bounding box center [774, 213] width 140 height 17
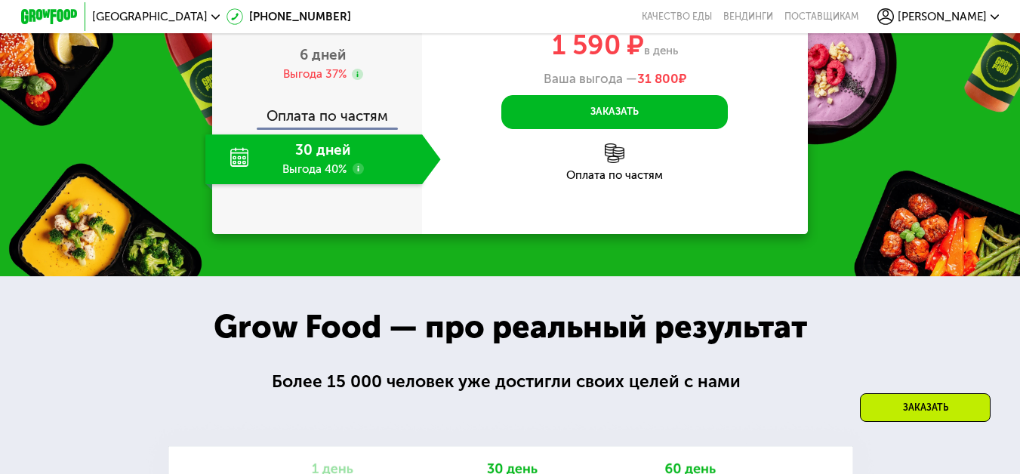
scroll to position [1510, 0]
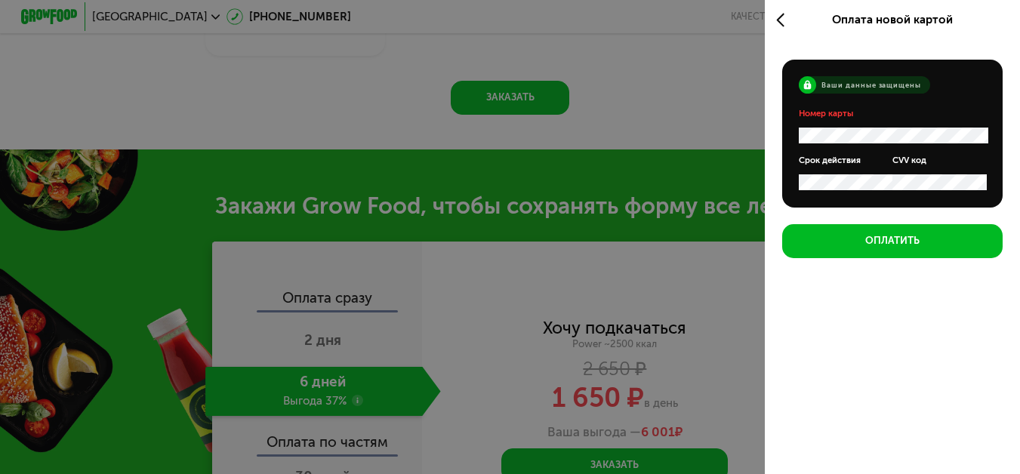
scroll to position [1502, 0]
